Goal: Task Accomplishment & Management: Complete application form

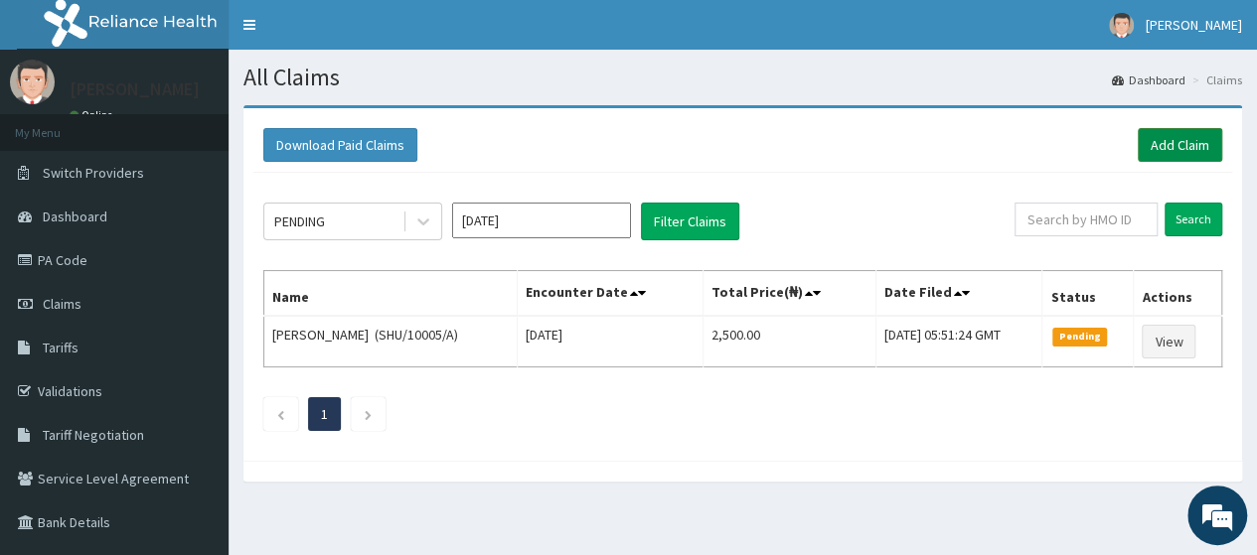
click at [1167, 142] on link "Add Claim" at bounding box center [1180, 145] width 84 height 34
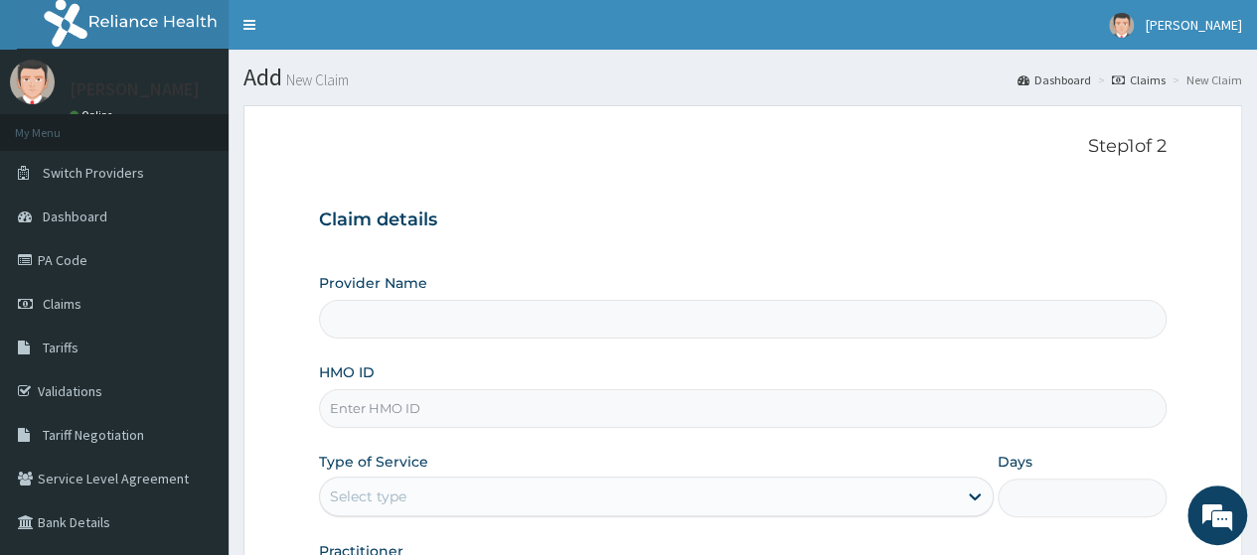
scroll to position [256, 0]
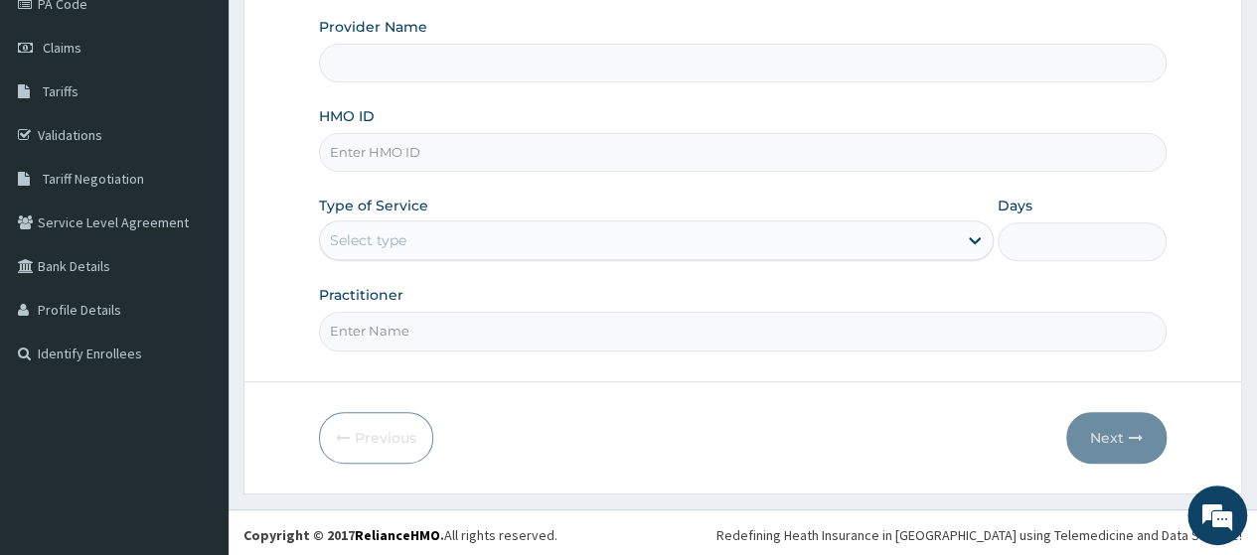
click at [472, 140] on input "HMO ID" at bounding box center [743, 152] width 848 height 39
type input "Go Fitness Gym"
type input "1"
type input "EYZ/10005/A"
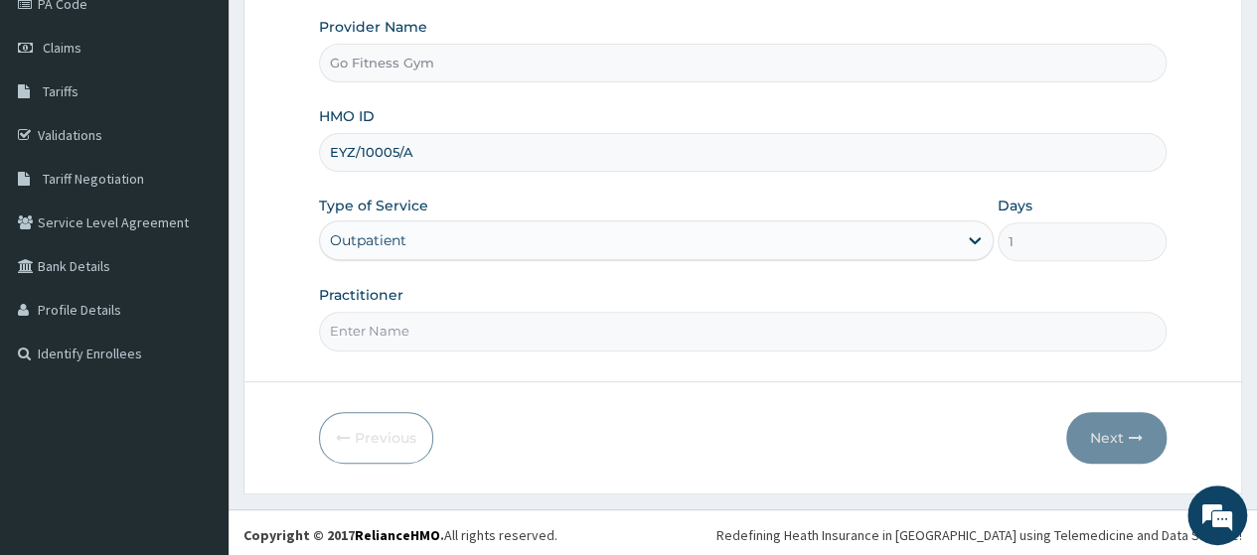
click at [434, 337] on input "Practitioner" at bounding box center [743, 331] width 848 height 39
type input "Gofitness centre"
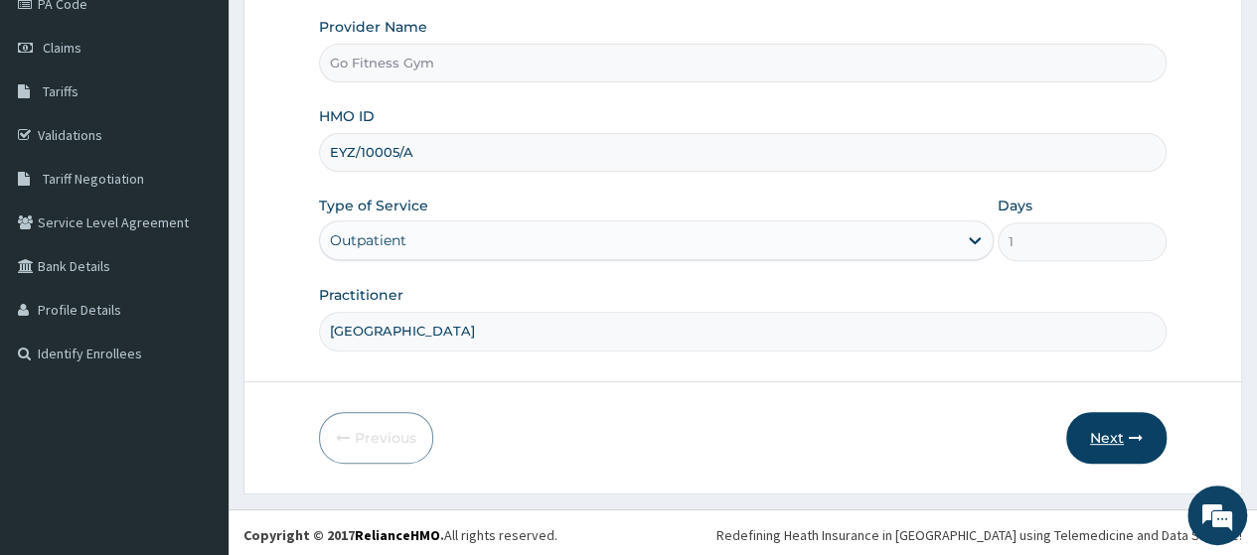
click at [1118, 437] on button "Next" at bounding box center [1116, 438] width 100 height 52
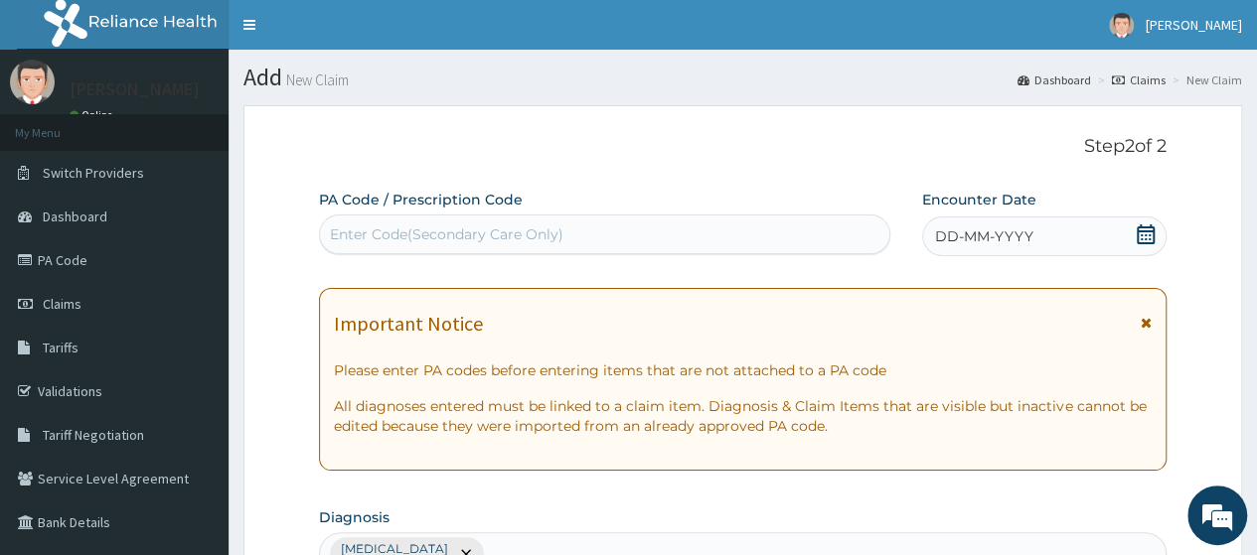
click at [534, 233] on div "Enter Code(Secondary Care Only)" at bounding box center [446, 235] width 233 height 20
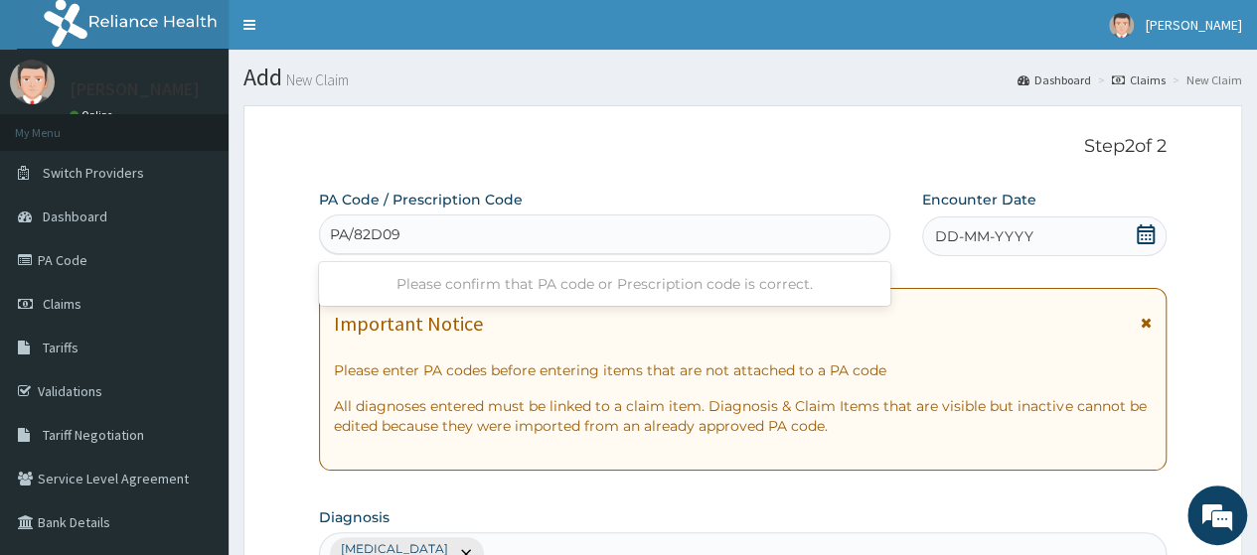
type input "PA/82D095"
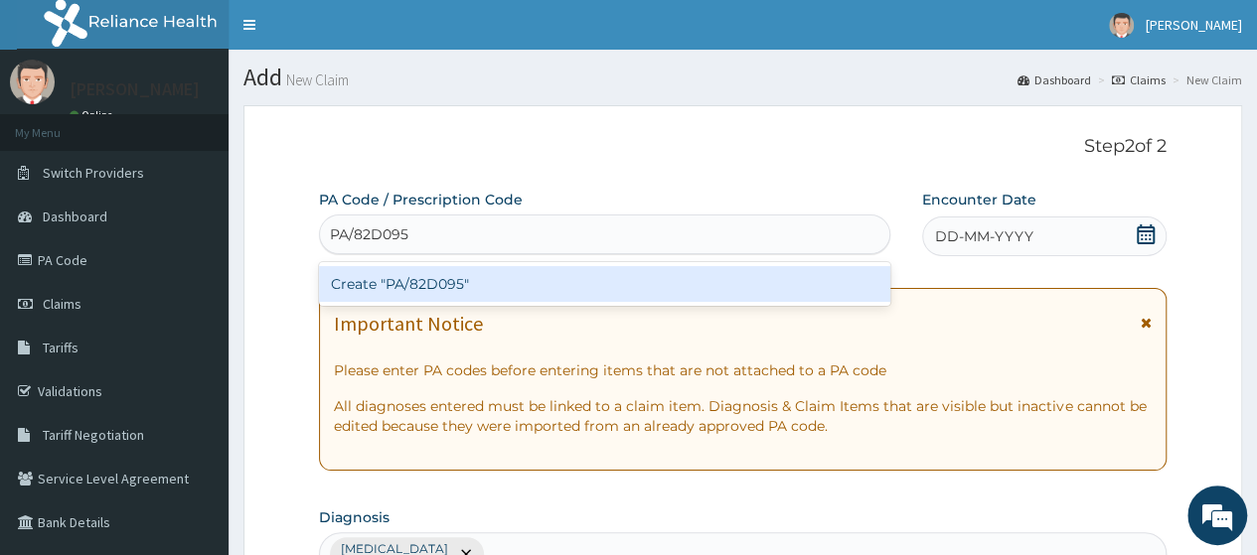
click at [541, 285] on div "Create "PA/82D095"" at bounding box center [604, 284] width 570 height 36
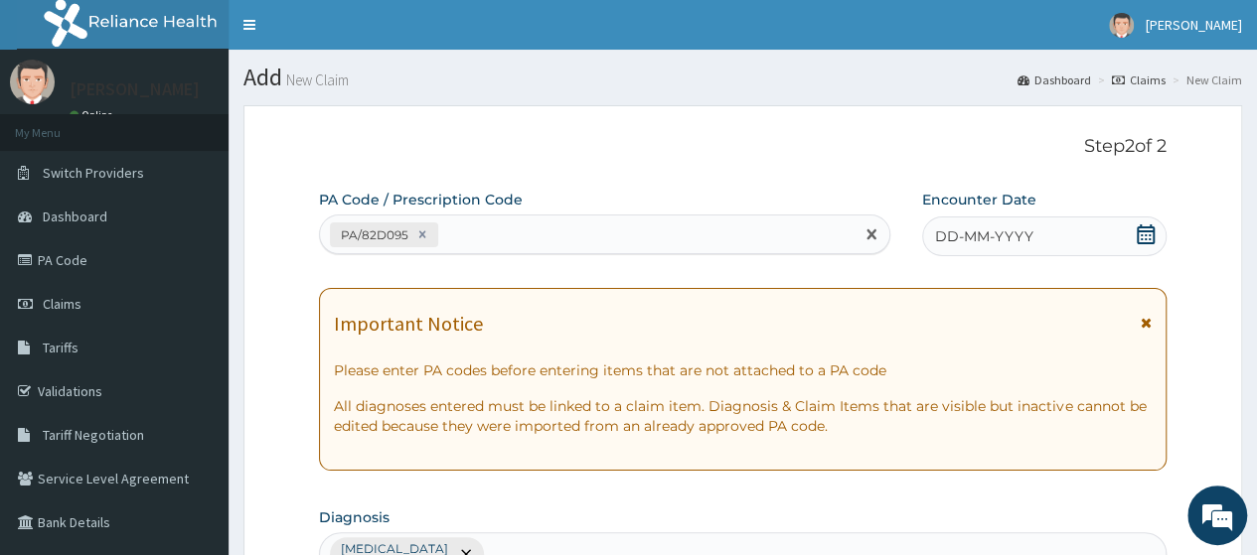
click at [1145, 230] on icon at bounding box center [1146, 235] width 20 height 20
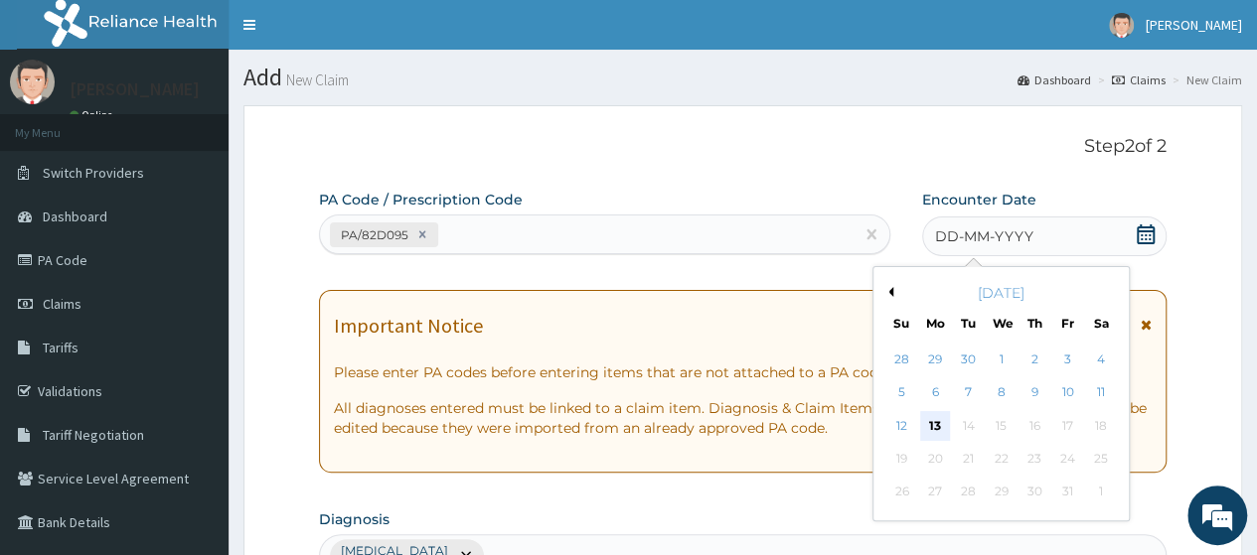
click at [940, 419] on div "13" at bounding box center [935, 426] width 30 height 30
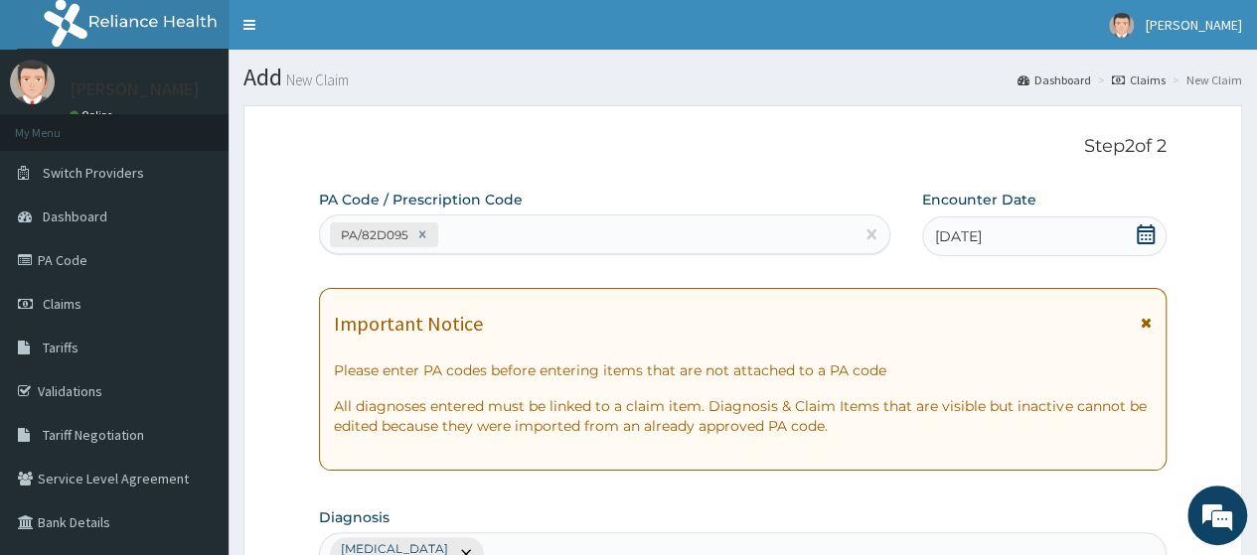
scroll to position [873, 0]
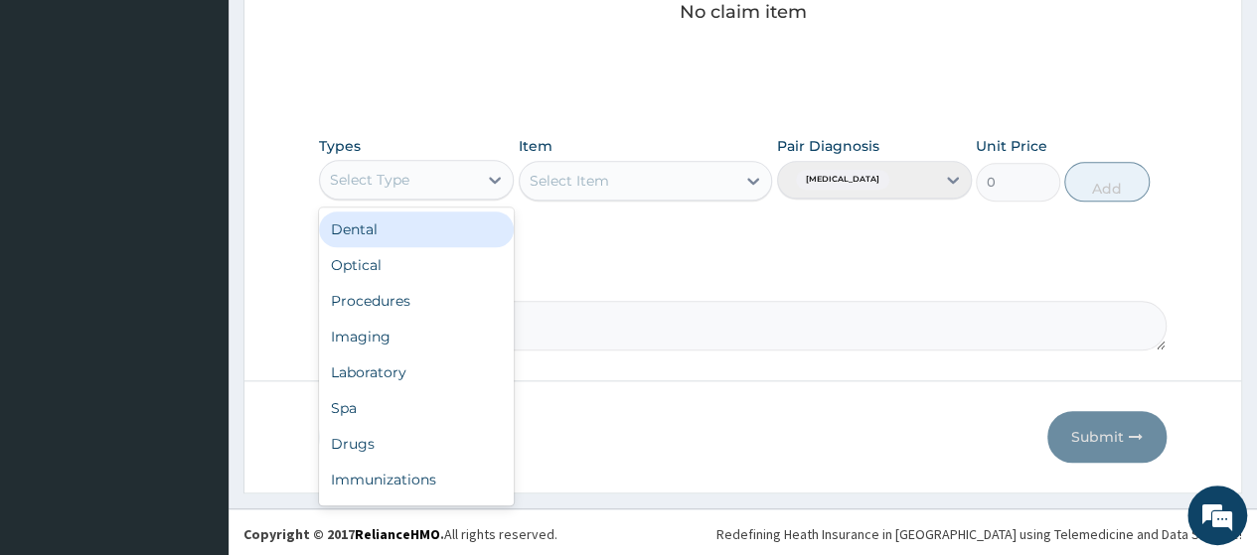
click at [381, 164] on div "Select Type" at bounding box center [398, 180] width 157 height 32
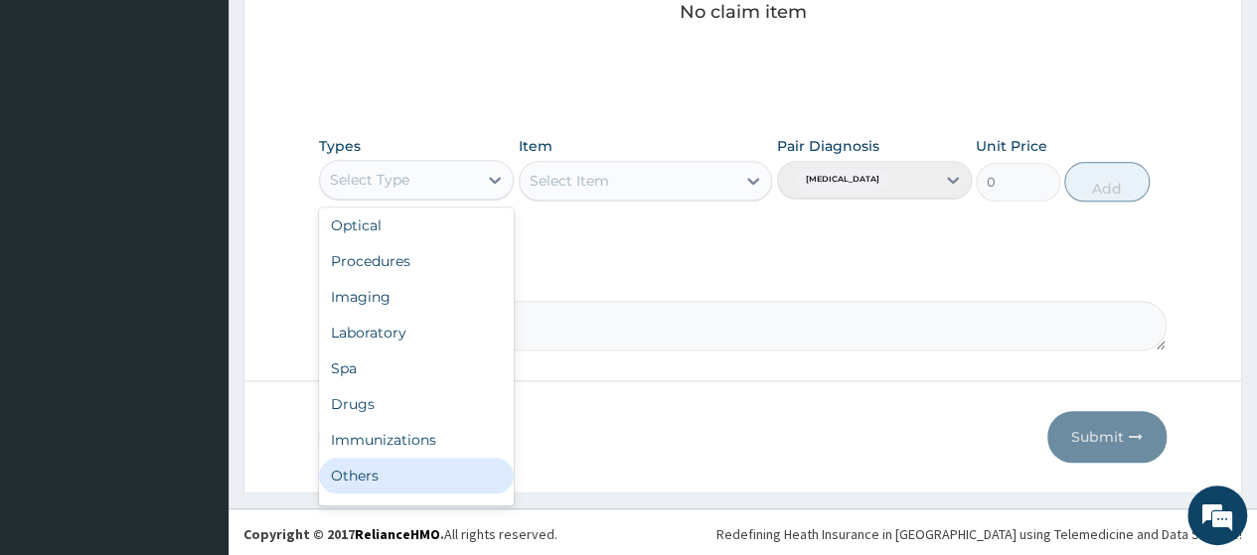
scroll to position [68, 0]
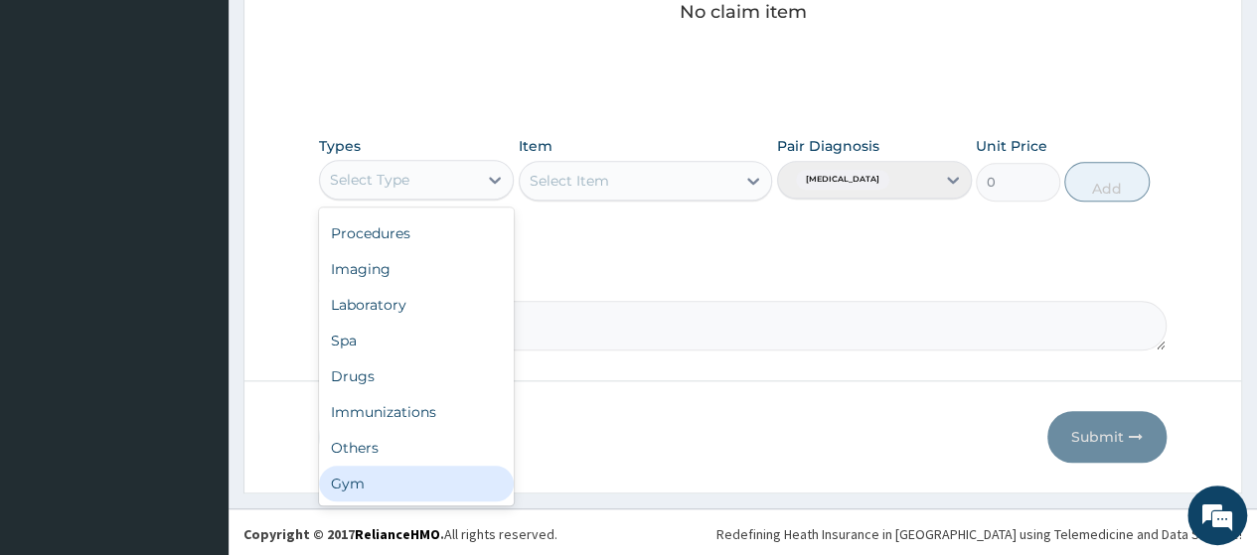
click at [473, 485] on div "Gym" at bounding box center [416, 484] width 195 height 36
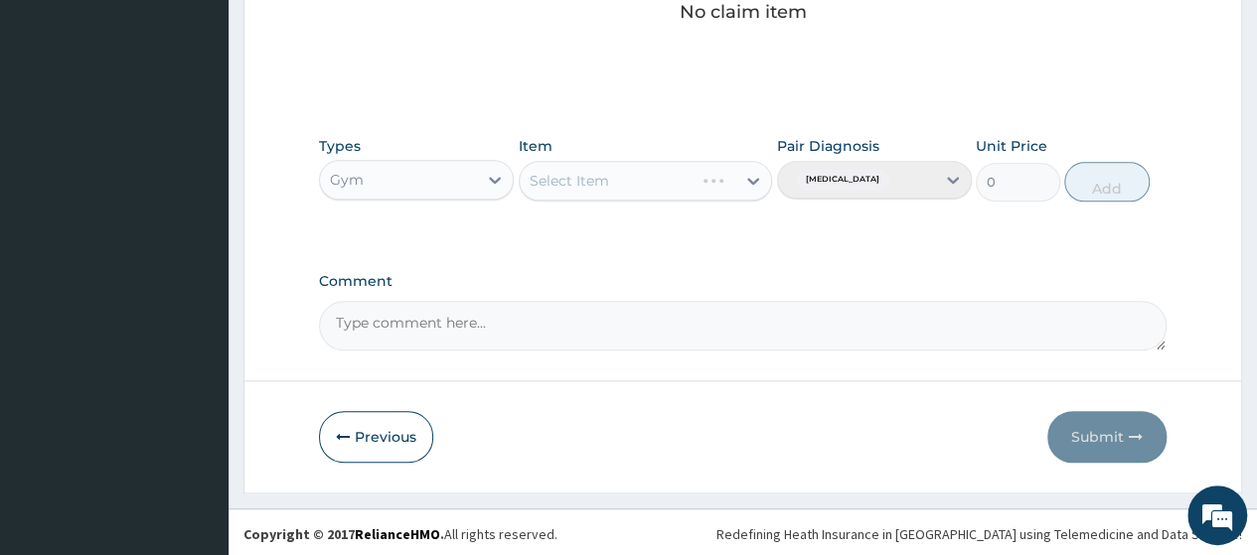
click at [726, 182] on div "Select Item" at bounding box center [646, 181] width 254 height 40
click at [726, 182] on div "Select Item" at bounding box center [628, 181] width 217 height 32
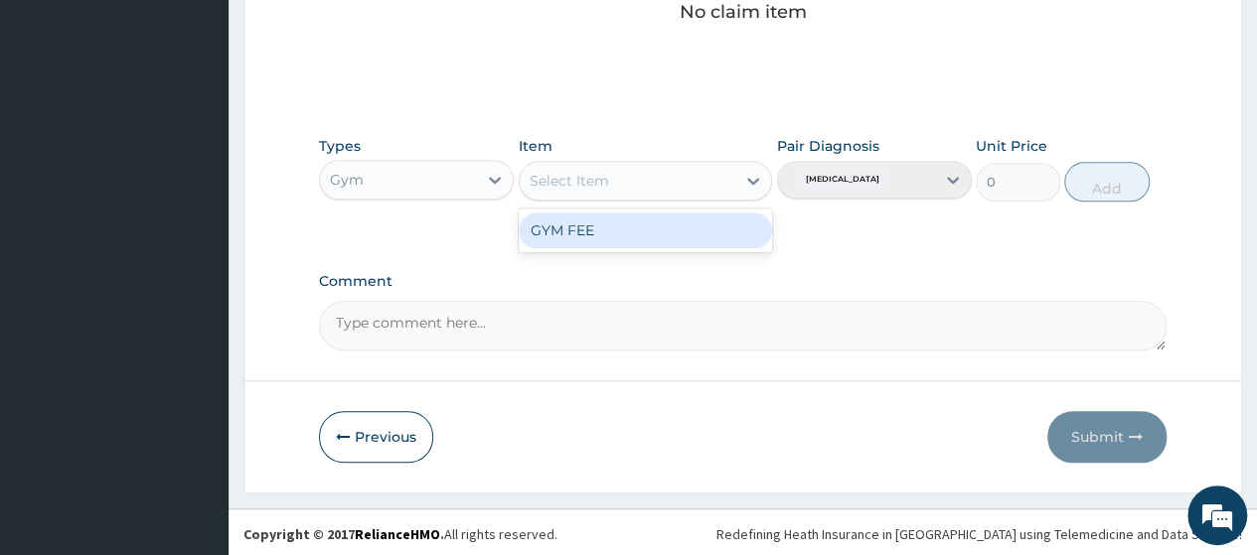
click at [692, 228] on div "GYM FEE" at bounding box center [646, 231] width 254 height 36
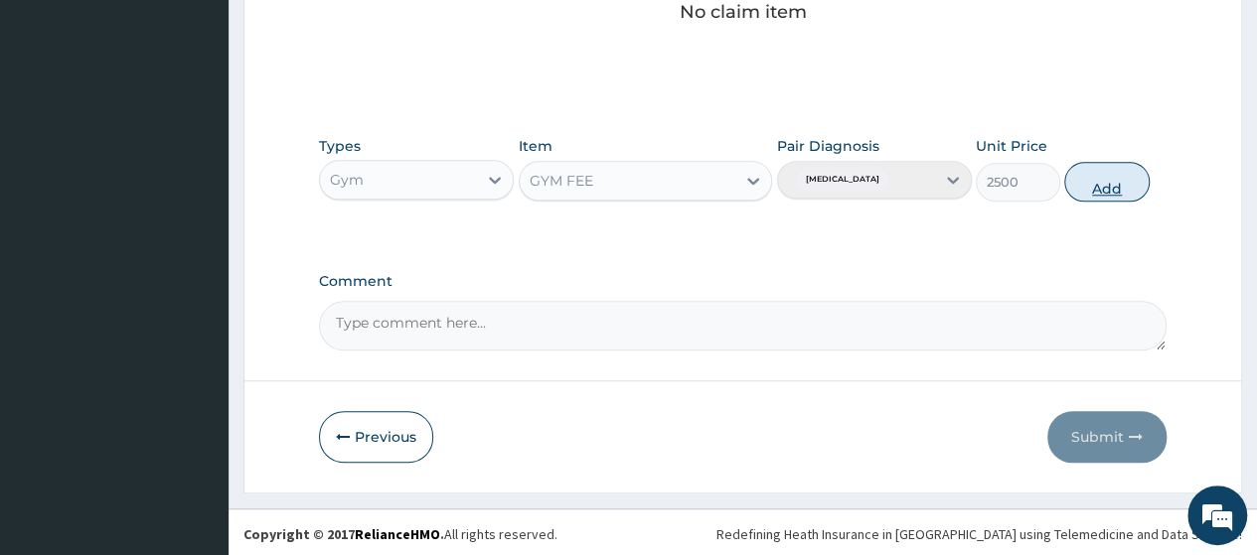
click at [1105, 181] on button "Add" at bounding box center [1106, 182] width 84 height 40
type input "0"
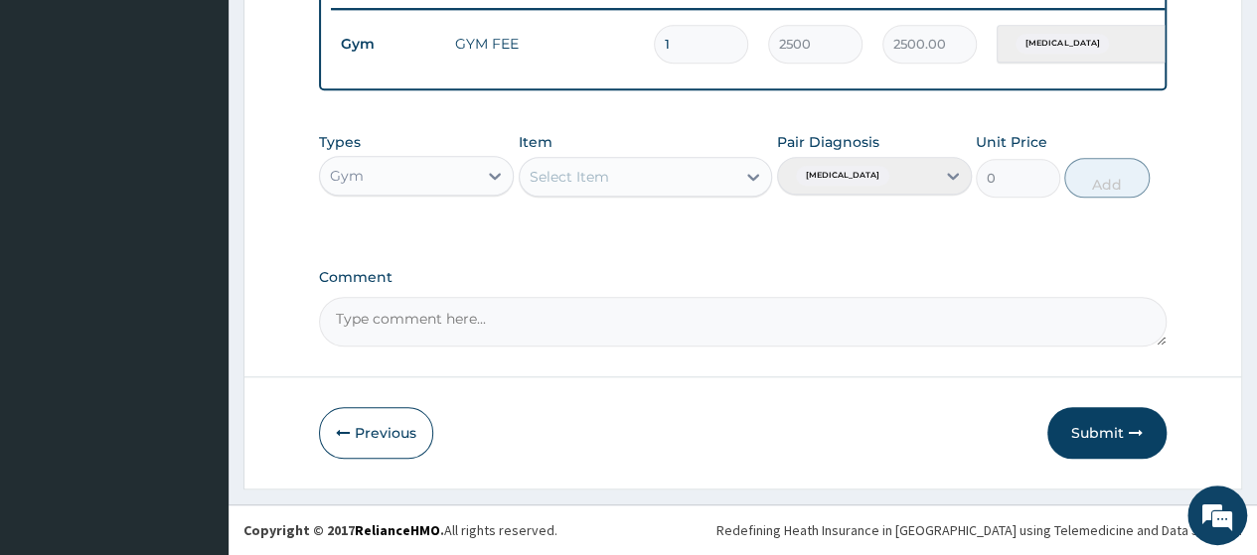
scroll to position [795, 0]
click at [1099, 434] on button "Submit" at bounding box center [1106, 433] width 119 height 52
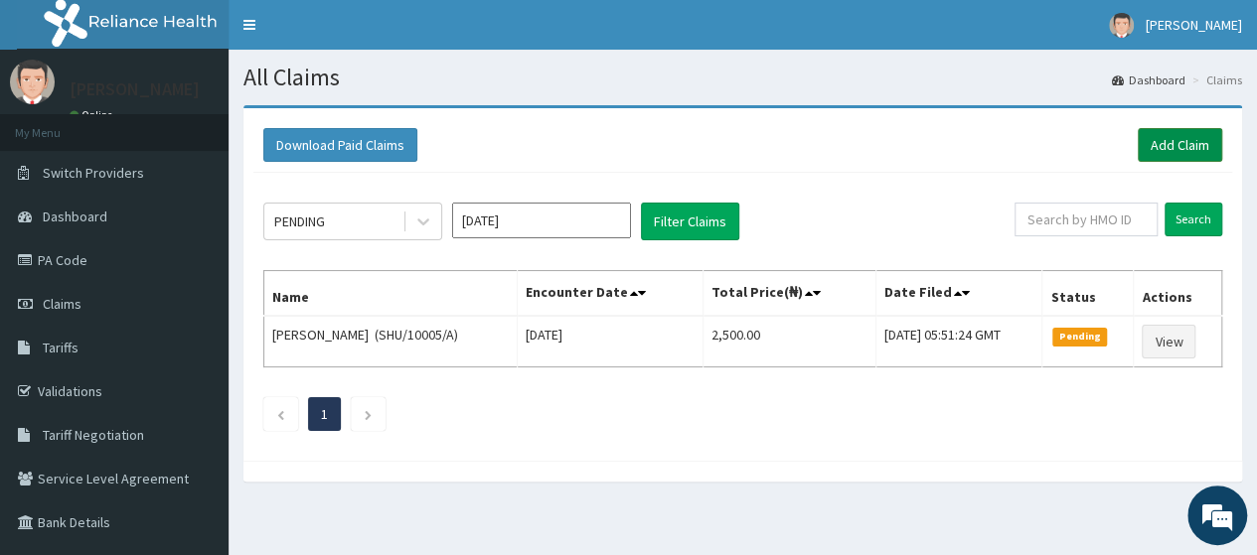
click at [1172, 136] on link "Add Claim" at bounding box center [1180, 145] width 84 height 34
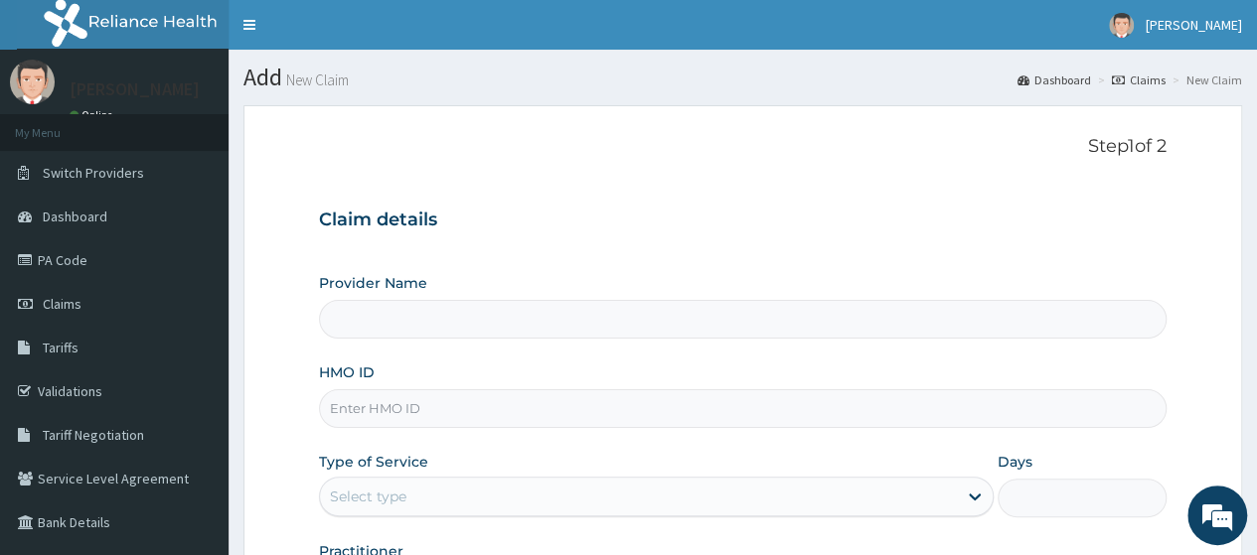
click at [388, 424] on input "HMO ID" at bounding box center [743, 408] width 848 height 39
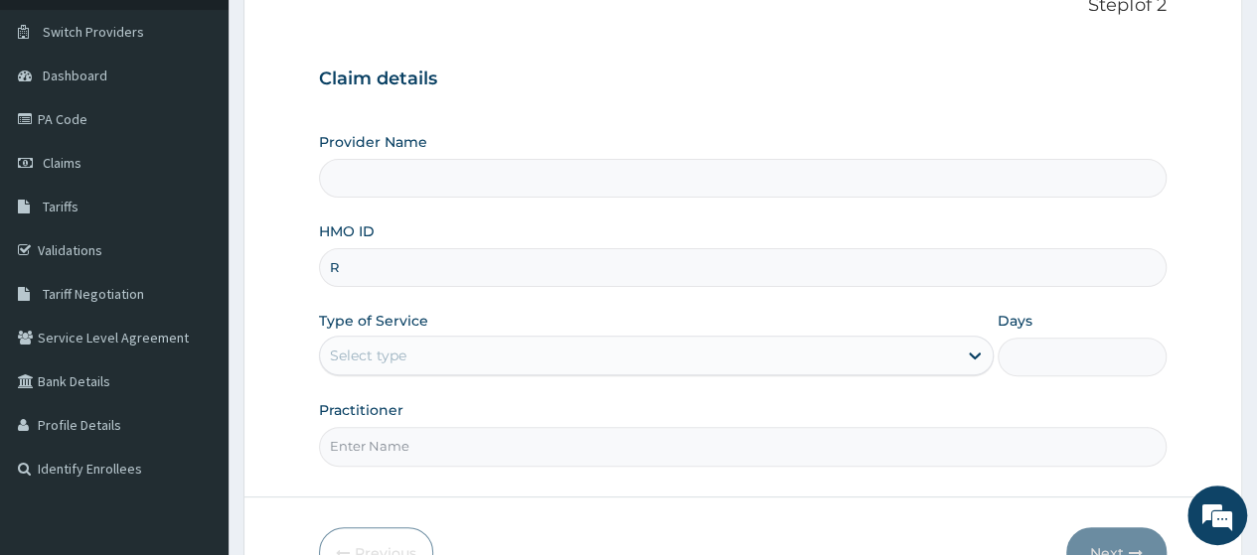
scroll to position [155, 0]
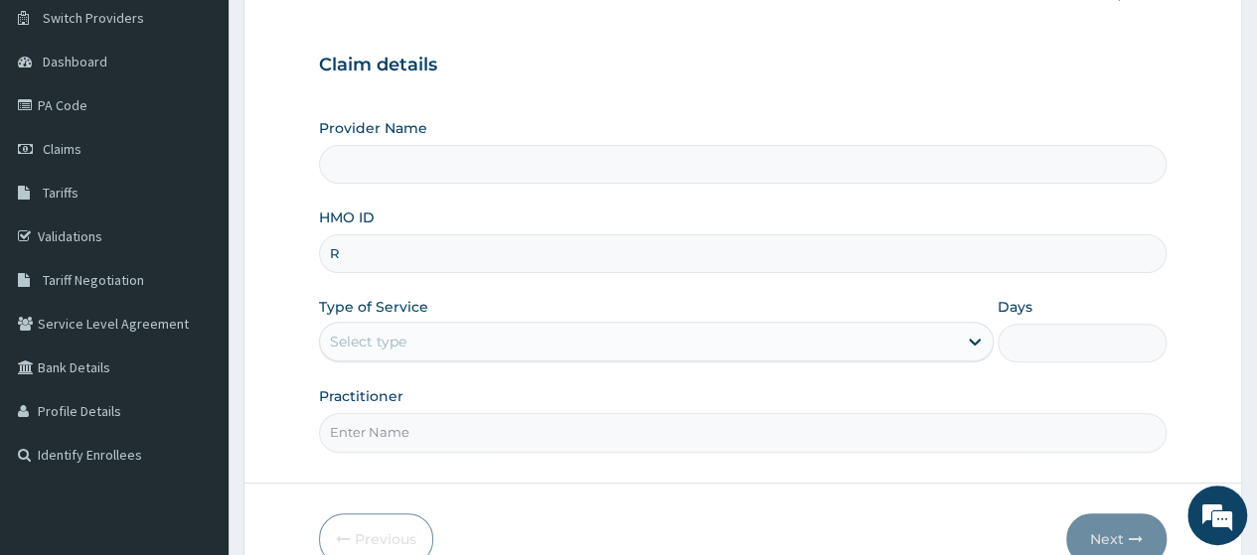
type input "R"
click at [555, 82] on div "Claim details Provider Name HMO ID R Type of Service Select type Days Practitio…" at bounding box center [743, 243] width 848 height 417
click at [389, 343] on div "Select type" at bounding box center [368, 342] width 77 height 20
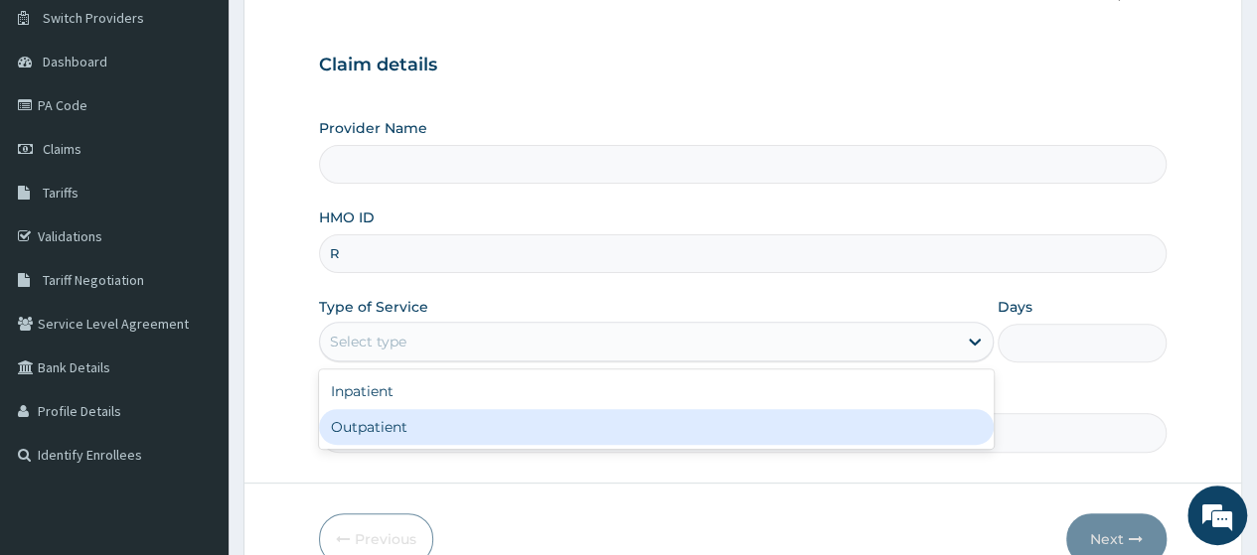
click at [364, 420] on div "Outpatient" at bounding box center [656, 427] width 675 height 36
type input "1"
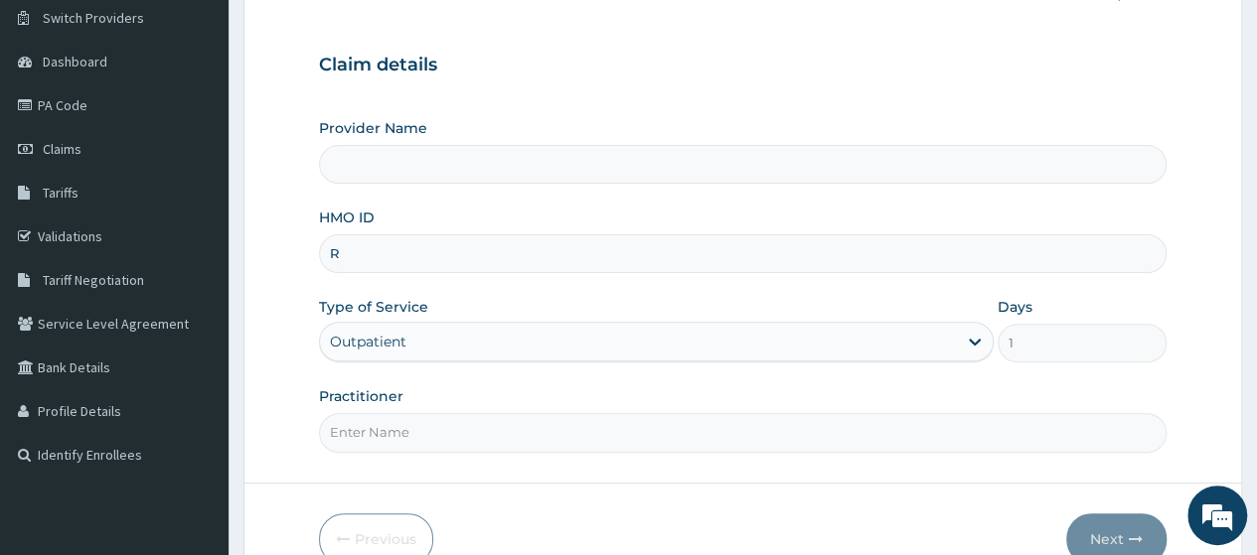
click at [360, 251] on input "R" at bounding box center [743, 253] width 848 height 39
type input "REL/10777/A"
click at [450, 420] on input "Practitioner" at bounding box center [743, 432] width 848 height 39
type input "[GEOGRAPHIC_DATA]"
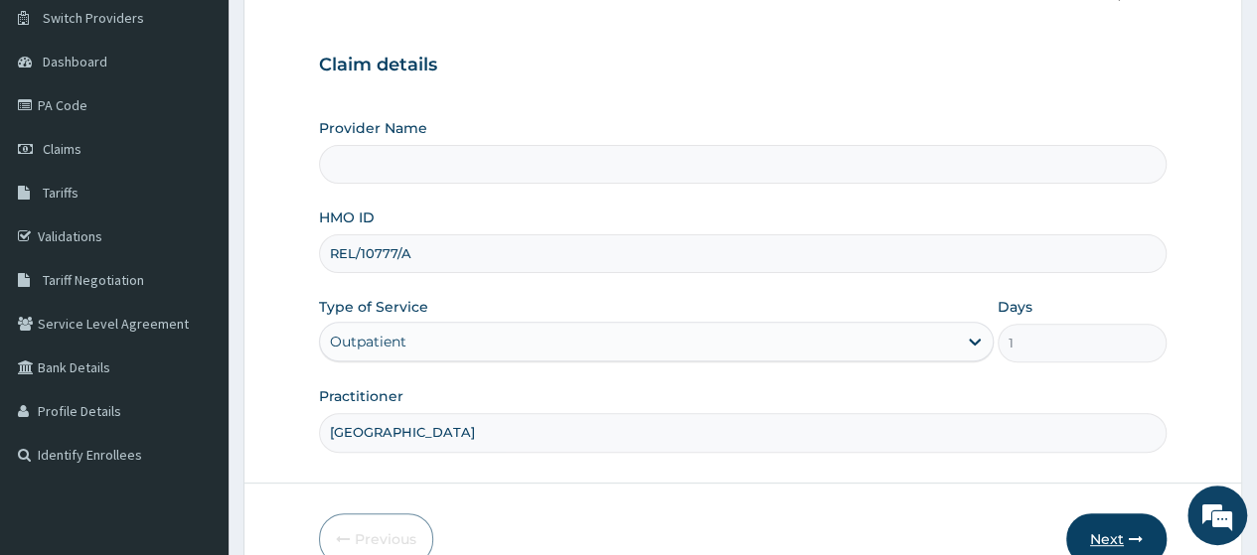
click at [1097, 535] on button "Next" at bounding box center [1116, 540] width 100 height 52
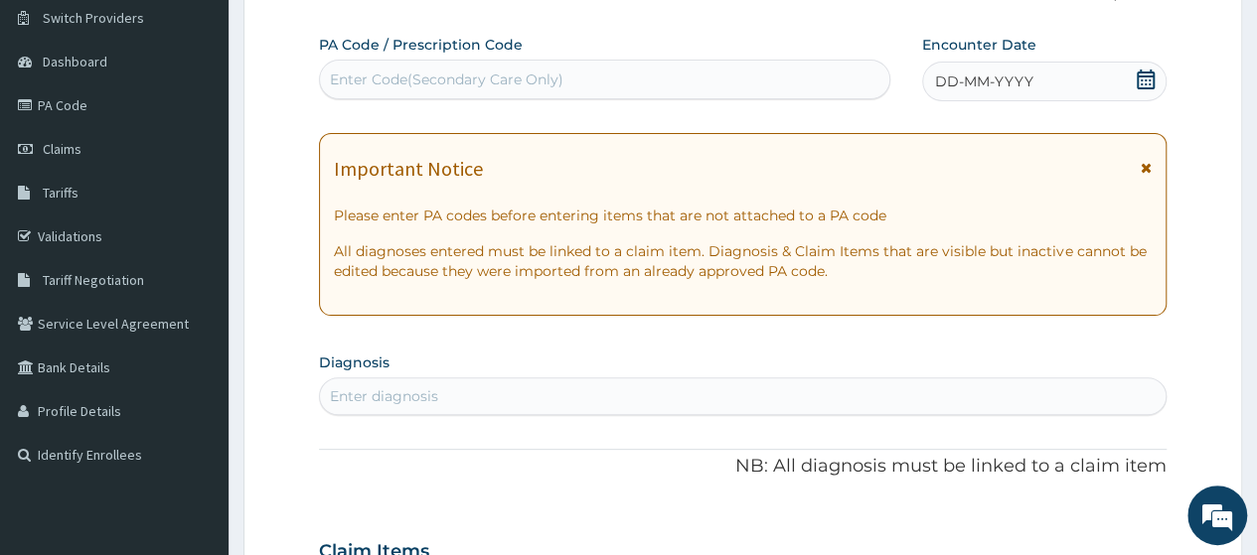
click at [559, 66] on div "Enter Code(Secondary Care Only)" at bounding box center [604, 80] width 568 height 32
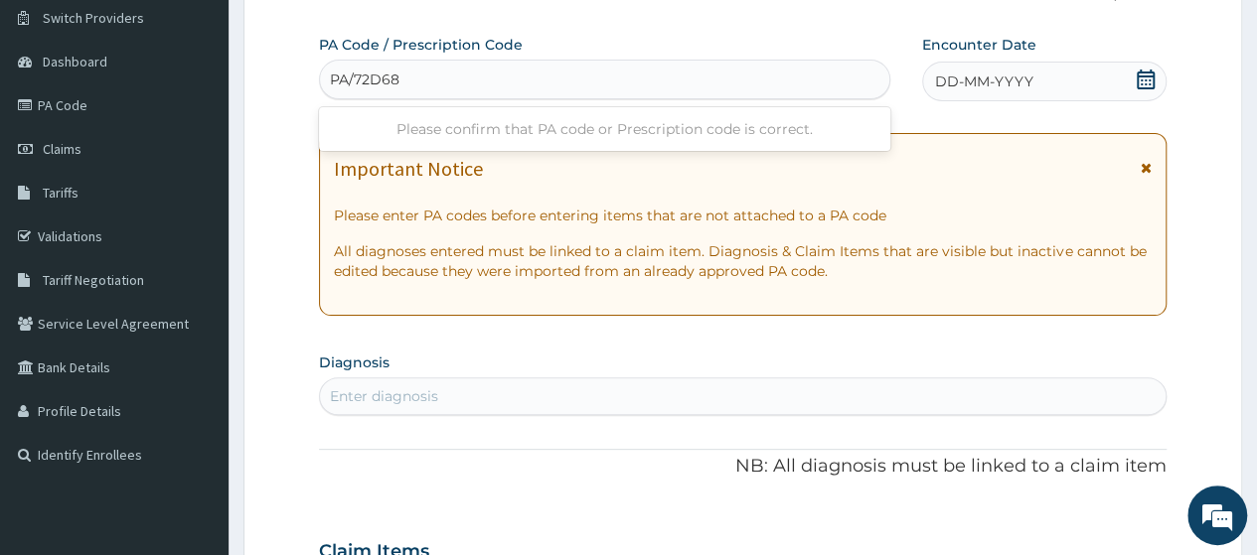
type input "PA/72D685"
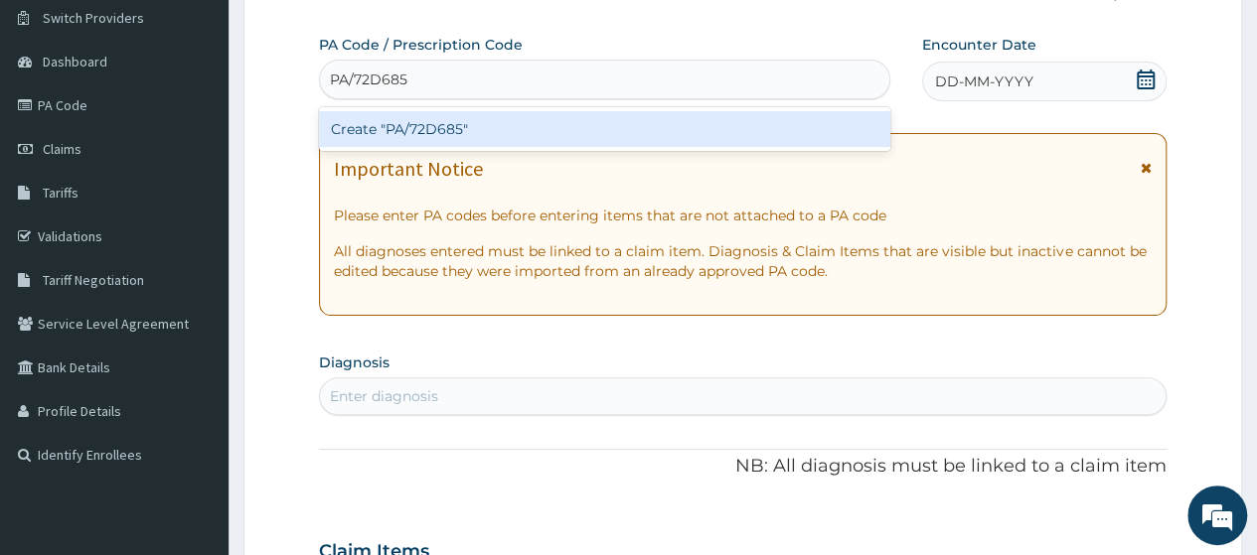
click at [601, 123] on div "Create "PA/72D685"" at bounding box center [604, 129] width 570 height 36
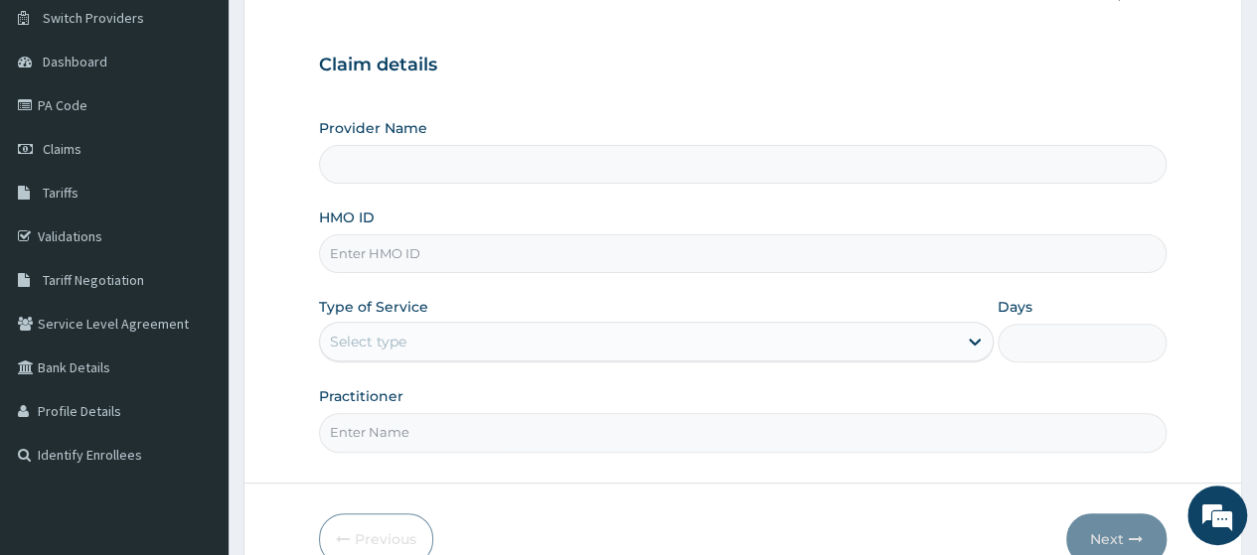
type input "Go Fitness Gym"
type input "1"
click at [449, 335] on div "Outpatient" at bounding box center [656, 342] width 675 height 40
click at [398, 253] on input "HMO ID" at bounding box center [743, 253] width 848 height 39
type input "REL/10777/A"
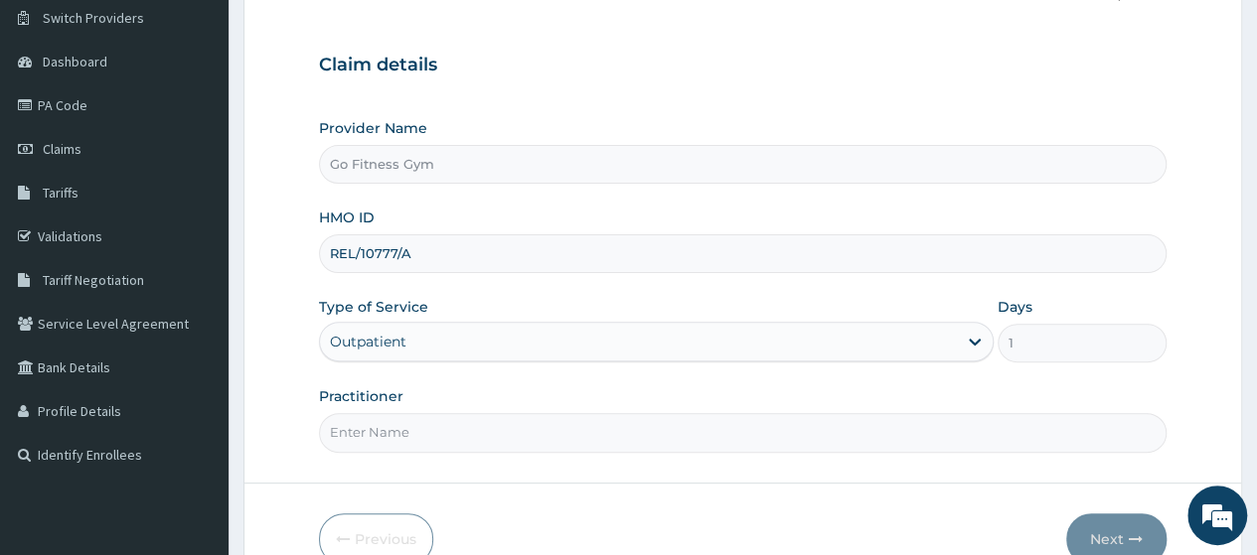
click at [515, 440] on input "Practitioner" at bounding box center [743, 432] width 848 height 39
type input "Gofitness centre"
click at [1125, 542] on button "Next" at bounding box center [1116, 540] width 100 height 52
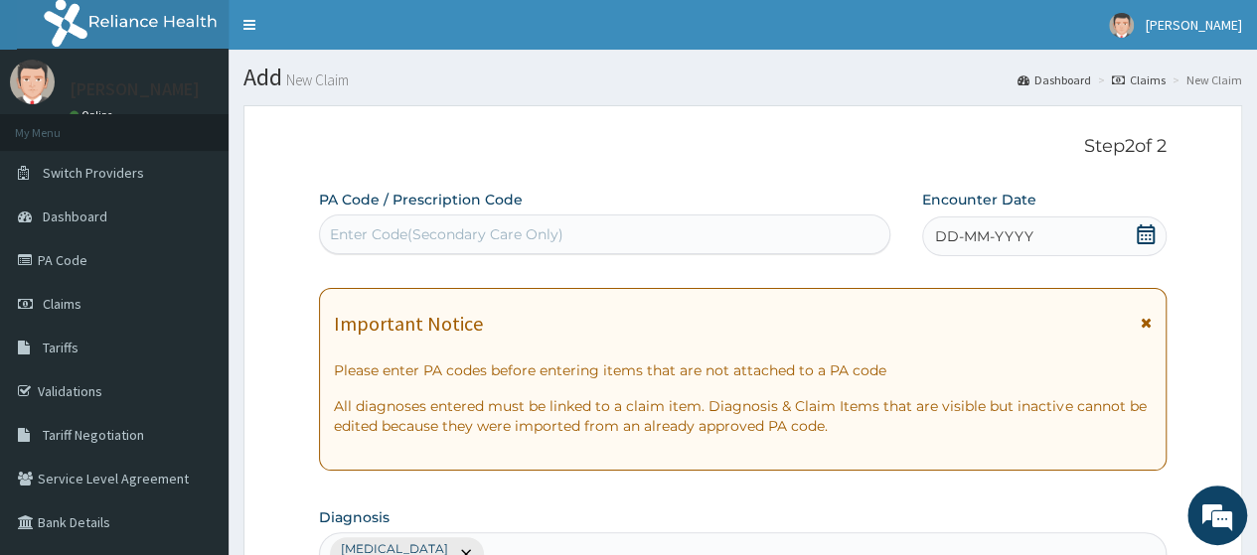
click at [582, 233] on div "Enter Code(Secondary Care Only)" at bounding box center [604, 235] width 568 height 32
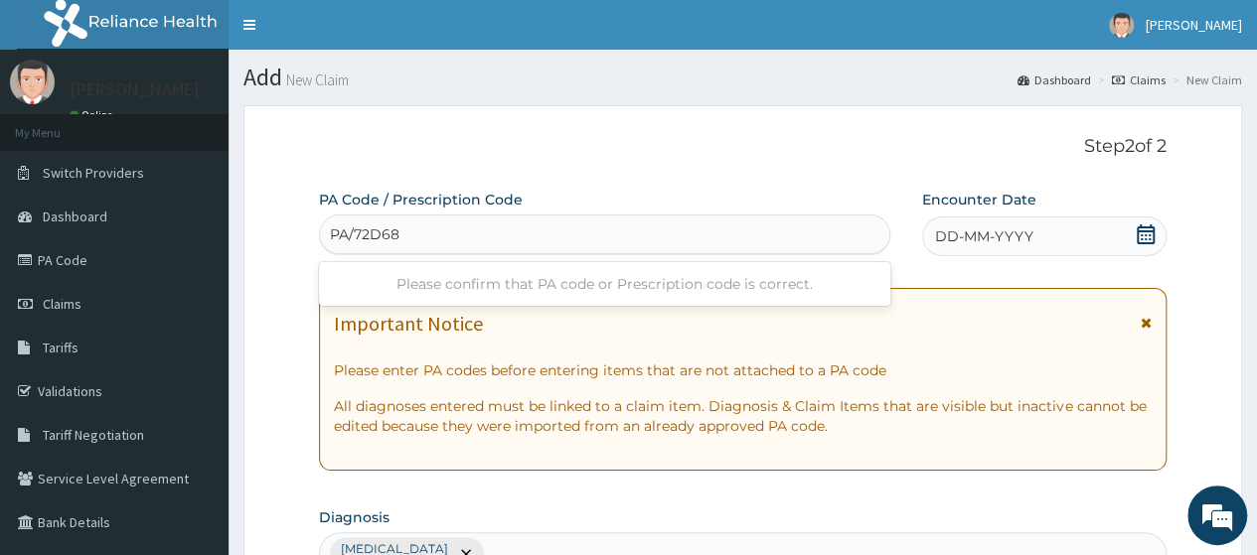
type input "PA/72D685"
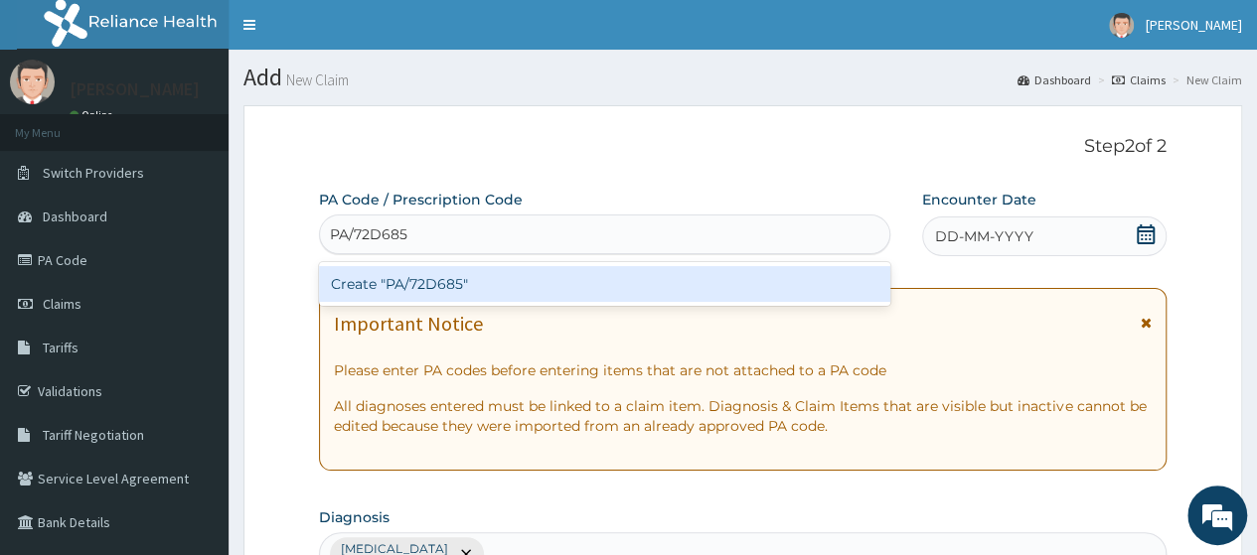
click at [618, 278] on div "Create "PA/72D685"" at bounding box center [604, 284] width 570 height 36
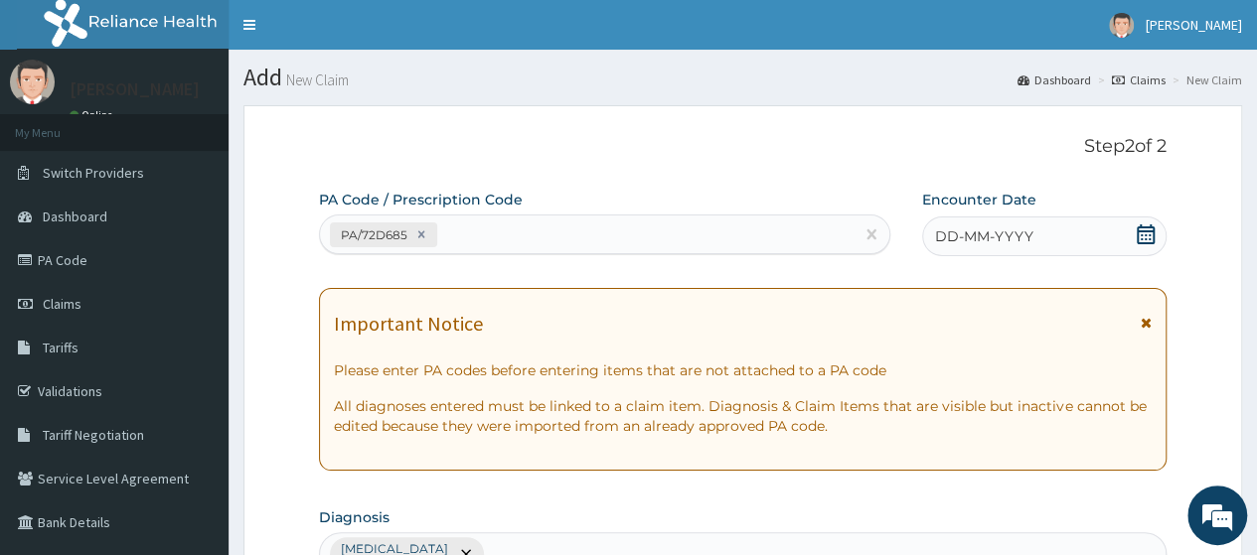
click at [1143, 235] on icon at bounding box center [1146, 235] width 20 height 20
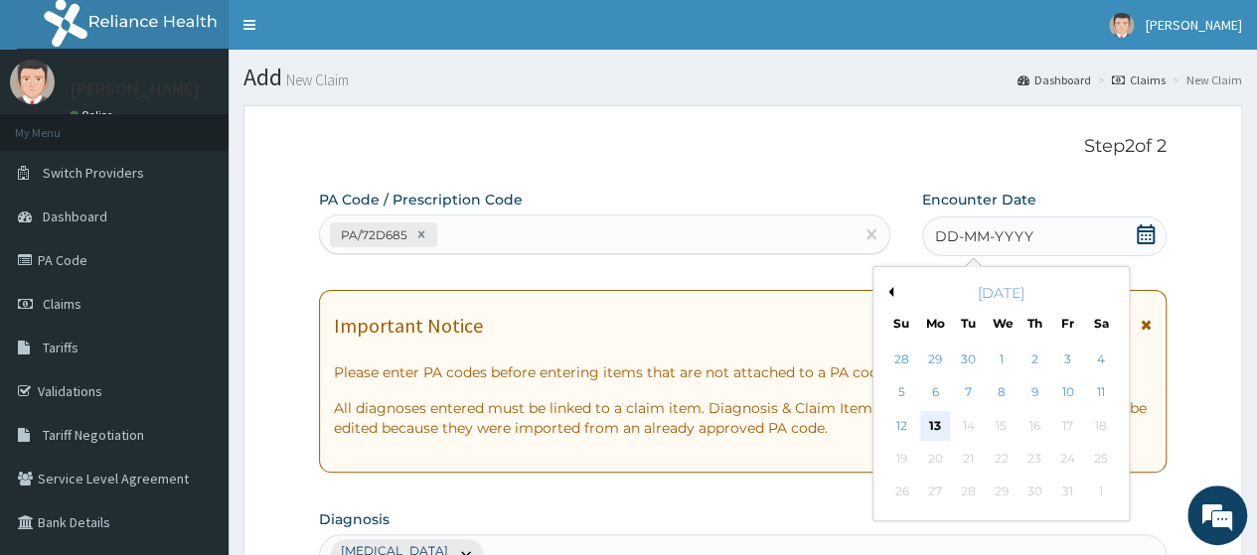
click at [940, 419] on div "13" at bounding box center [935, 426] width 30 height 30
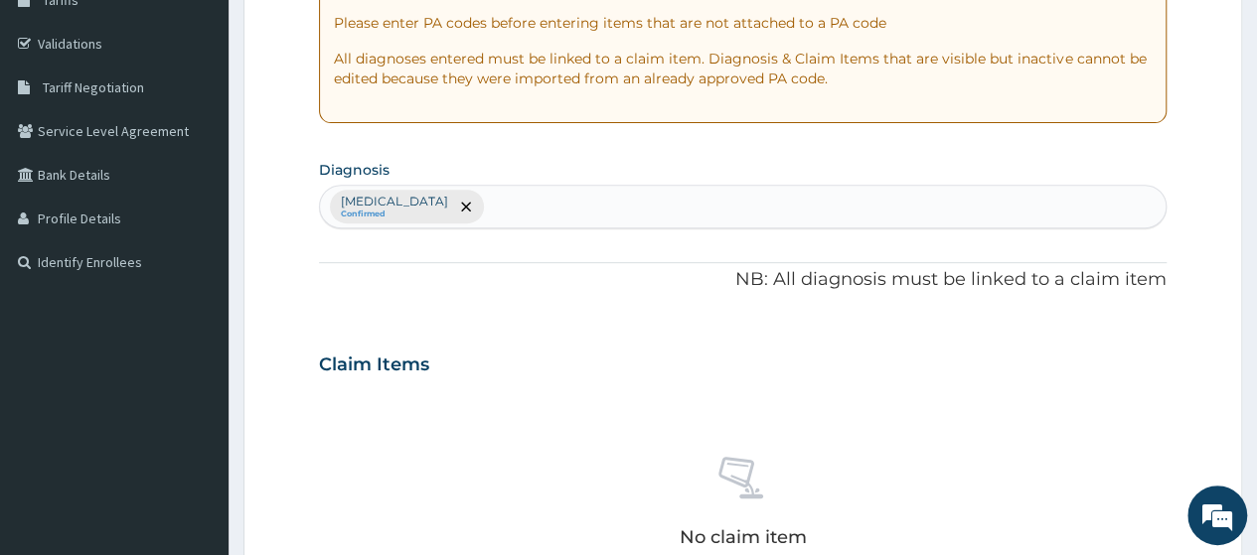
scroll to position [873, 0]
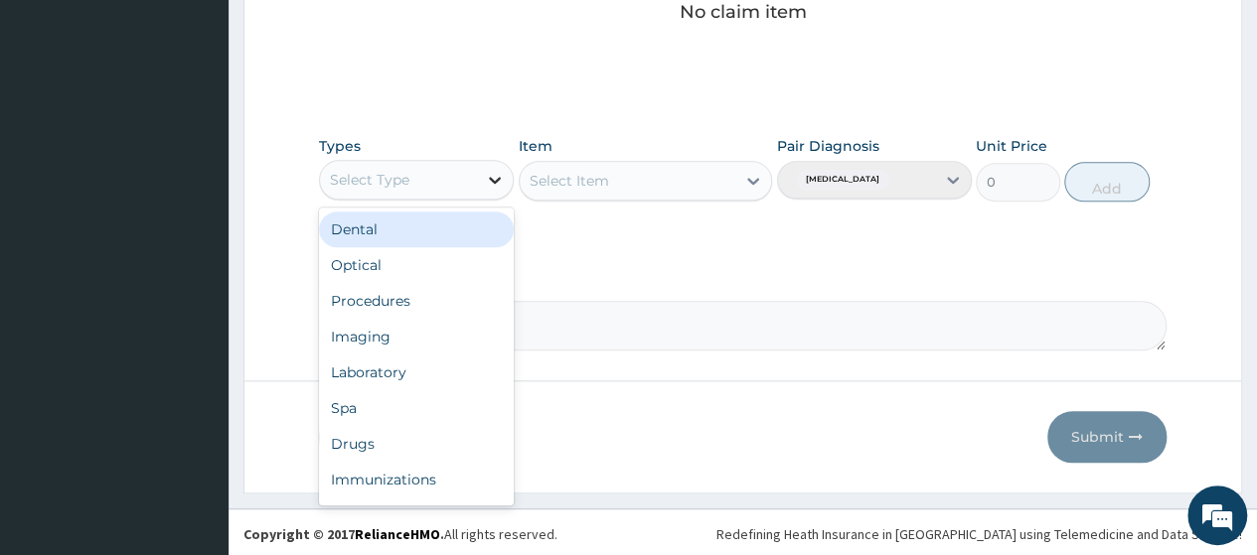
click at [484, 170] on div at bounding box center [495, 180] width 36 height 36
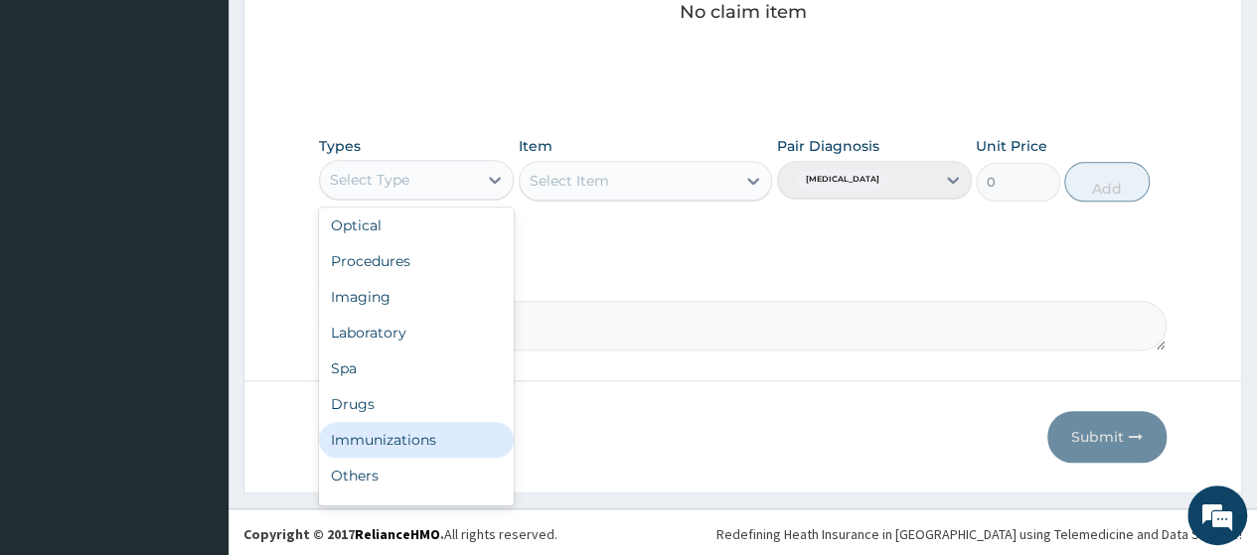
scroll to position [68, 0]
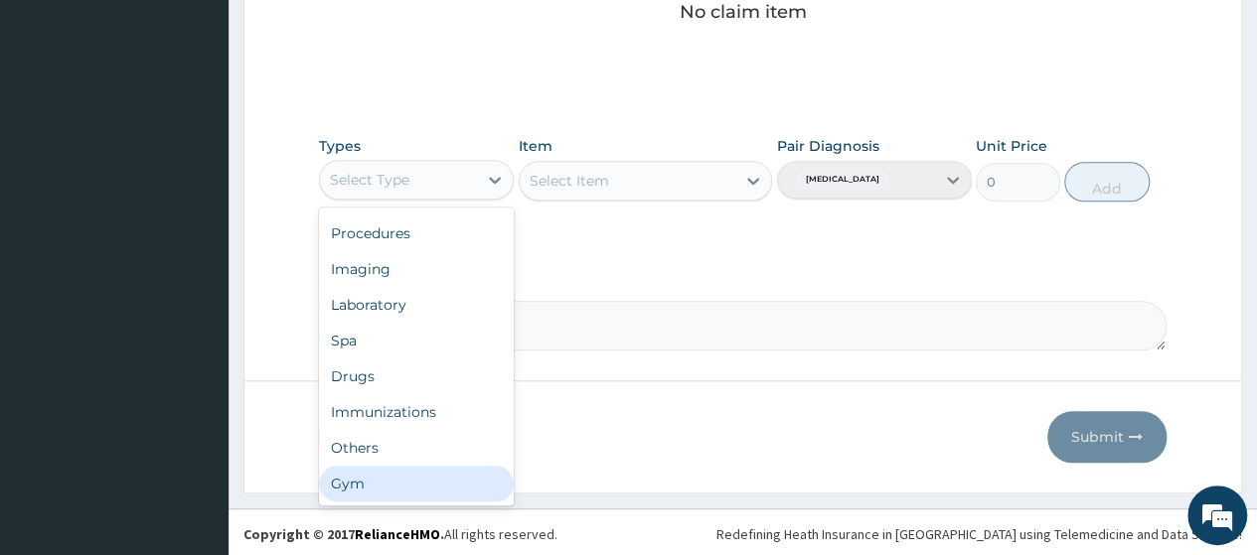
click at [435, 476] on div "Gym" at bounding box center [416, 484] width 195 height 36
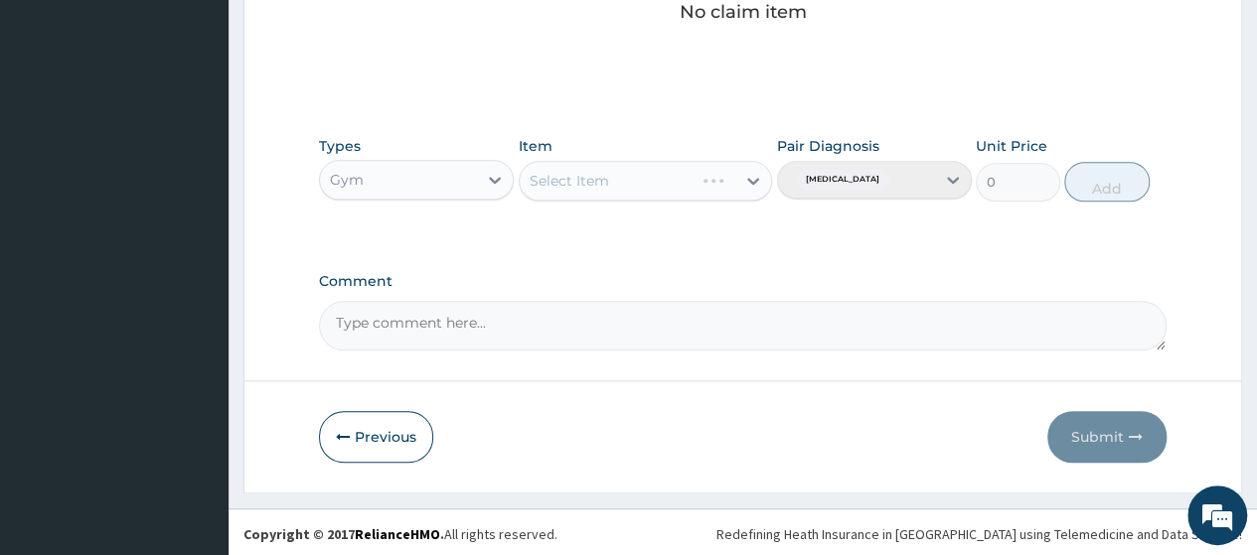
click at [697, 187] on div "Select Item" at bounding box center [646, 181] width 254 height 40
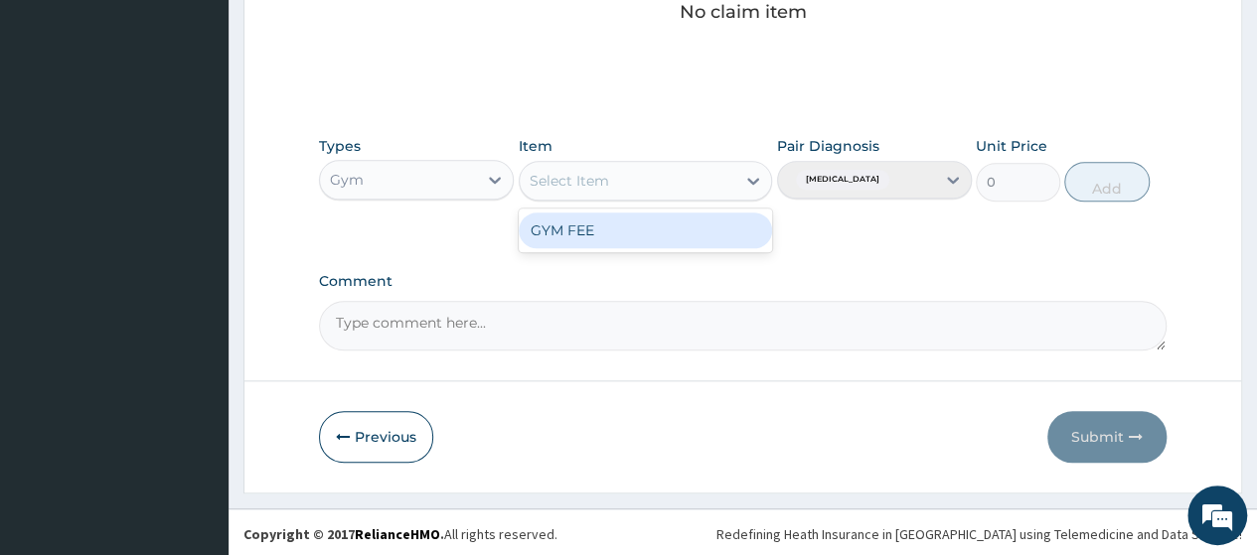
click at [697, 187] on div "Select Item" at bounding box center [628, 181] width 217 height 32
click at [624, 248] on div "GYM FEE" at bounding box center [646, 231] width 254 height 44
click at [702, 242] on div "GYM FEE" at bounding box center [646, 231] width 254 height 36
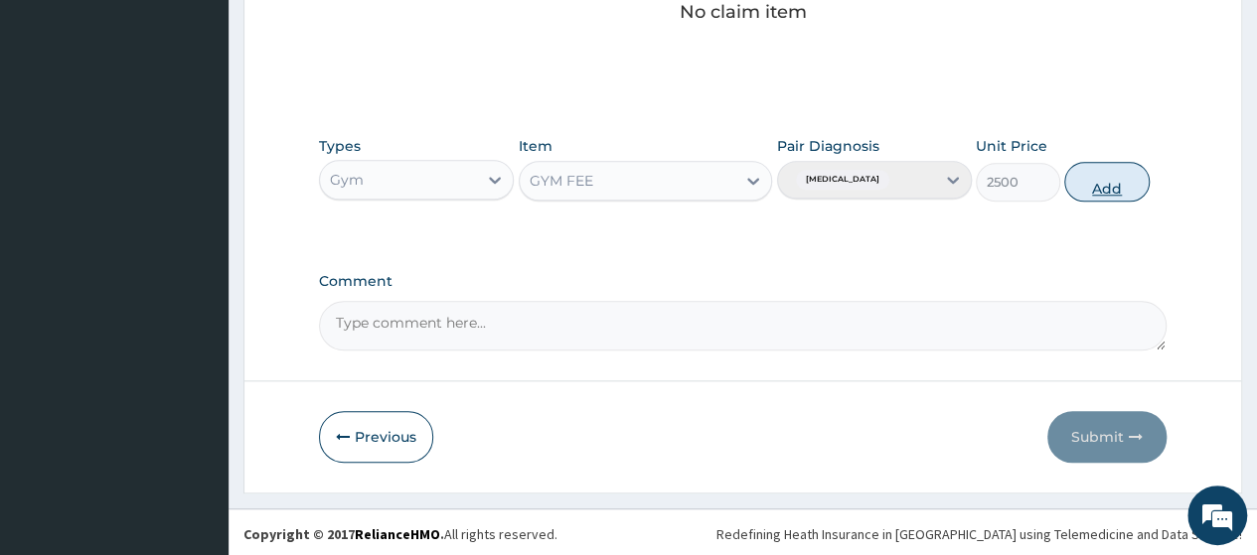
click at [1106, 186] on button "Add" at bounding box center [1106, 182] width 84 height 40
type input "0"
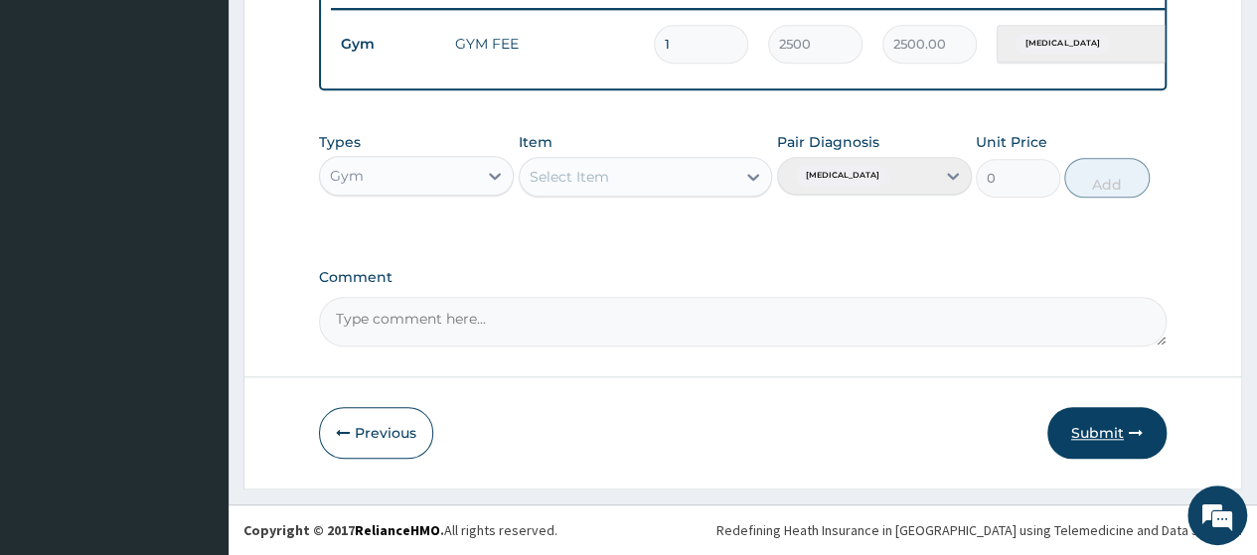
click at [1127, 430] on button "Submit" at bounding box center [1106, 433] width 119 height 52
